Goal: Find specific page/section: Find specific page/section

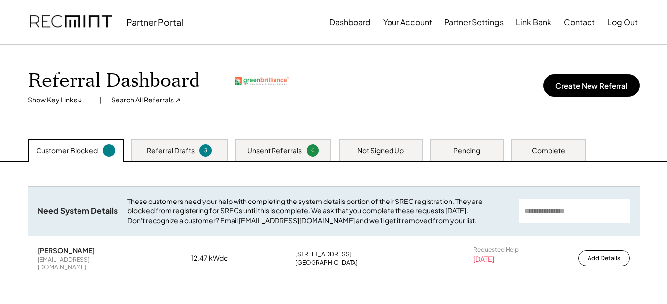
click at [155, 97] on div "Search All Referrals ↗" at bounding box center [146, 100] width 70 height 10
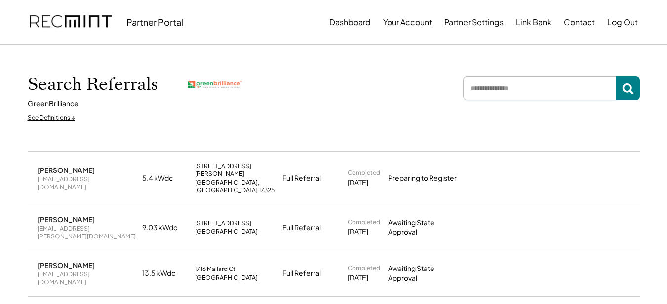
click at [494, 89] on input "input" at bounding box center [539, 88] width 153 height 24
type input "*"
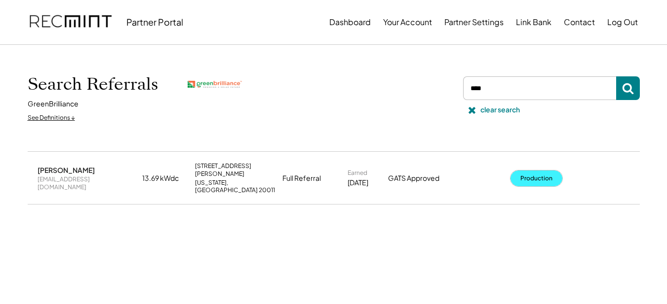
click at [520, 172] on button "Production" at bounding box center [536, 179] width 52 height 16
click at [490, 94] on input "input" at bounding box center [539, 88] width 153 height 24
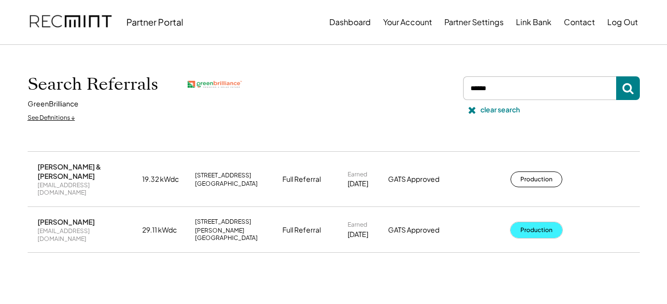
click at [531, 223] on button "Production" at bounding box center [536, 231] width 52 height 16
click at [494, 88] on input "input" at bounding box center [539, 88] width 153 height 24
type input "*******"
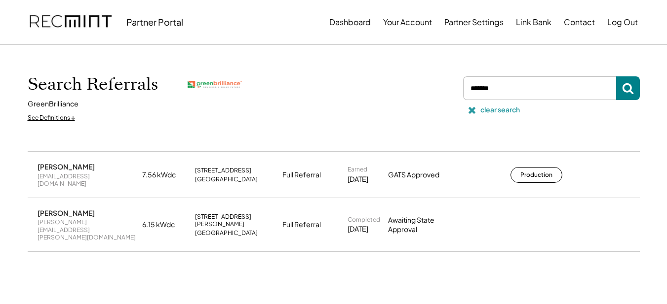
click at [470, 109] on use at bounding box center [471, 110] width 7 height 7
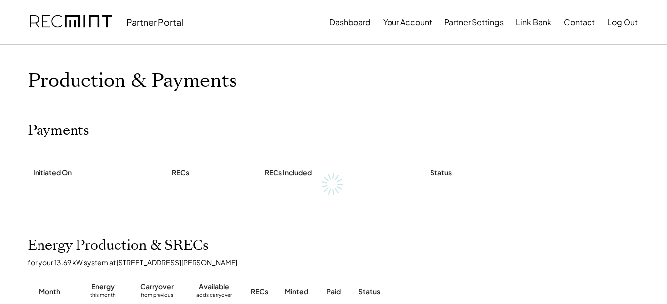
scroll to position [100, 0]
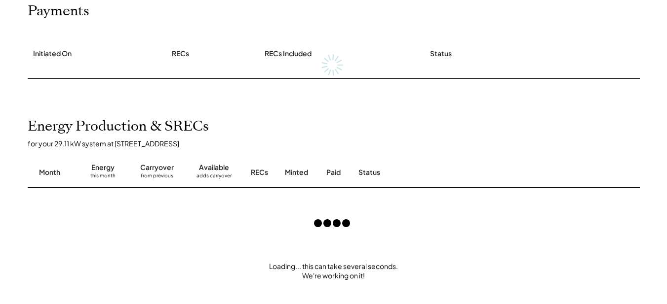
scroll to position [127, 0]
